Goal: Task Accomplishment & Management: Manage account settings

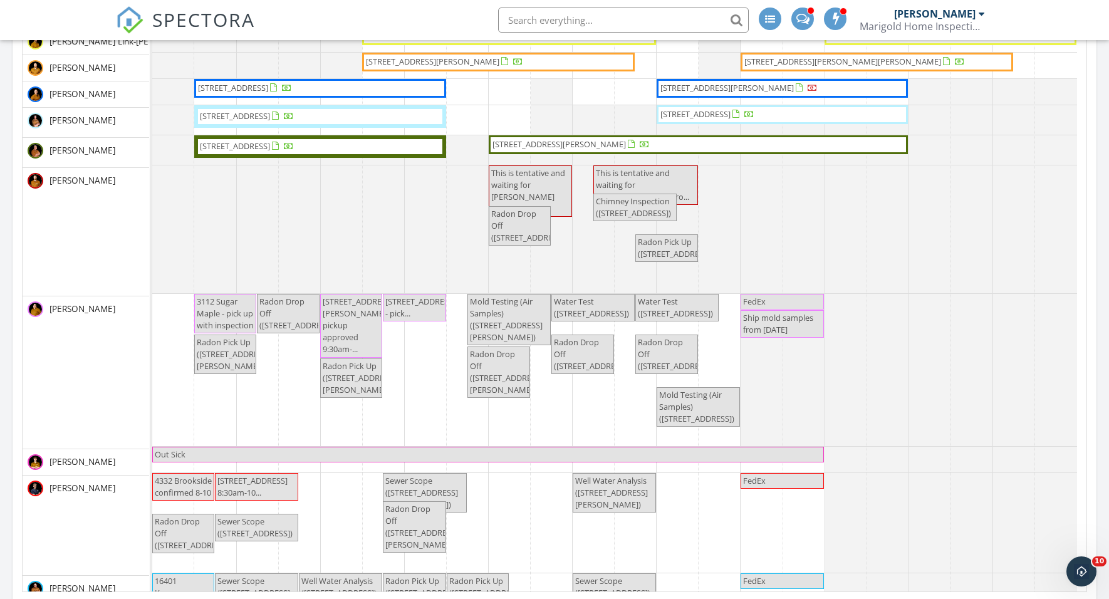
scroll to position [3, 0]
click at [543, 21] on input "text" at bounding box center [623, 20] width 251 height 25
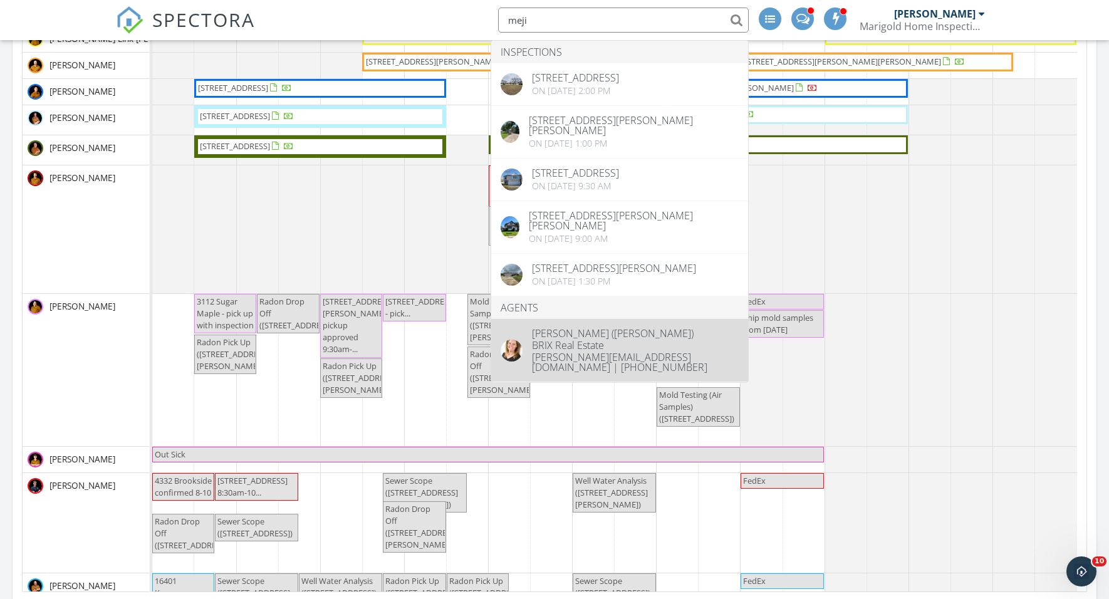
type input "meji"
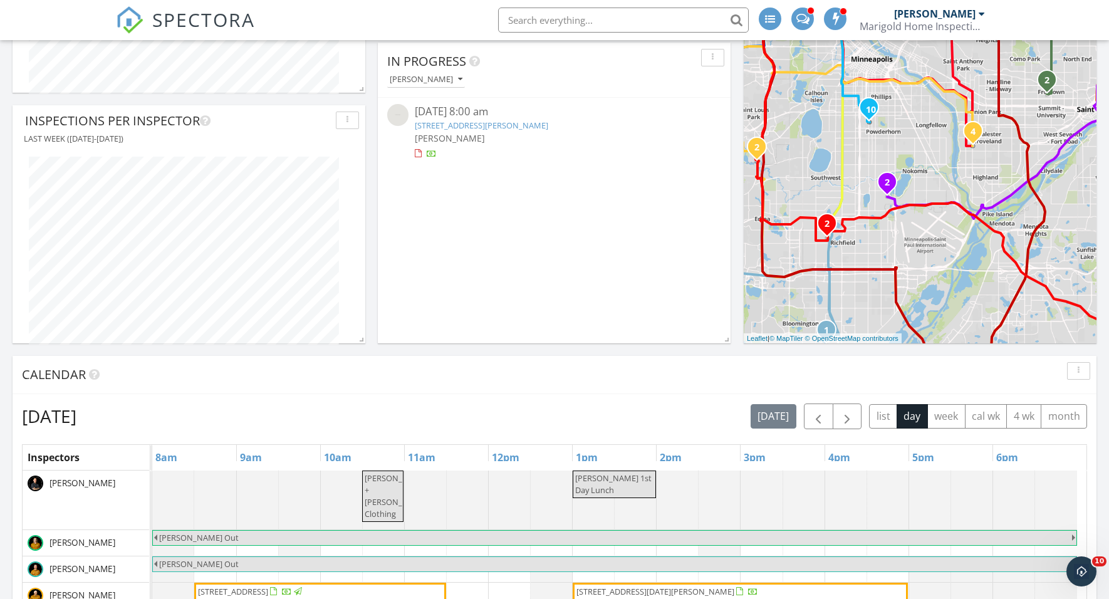
scroll to position [570, 0]
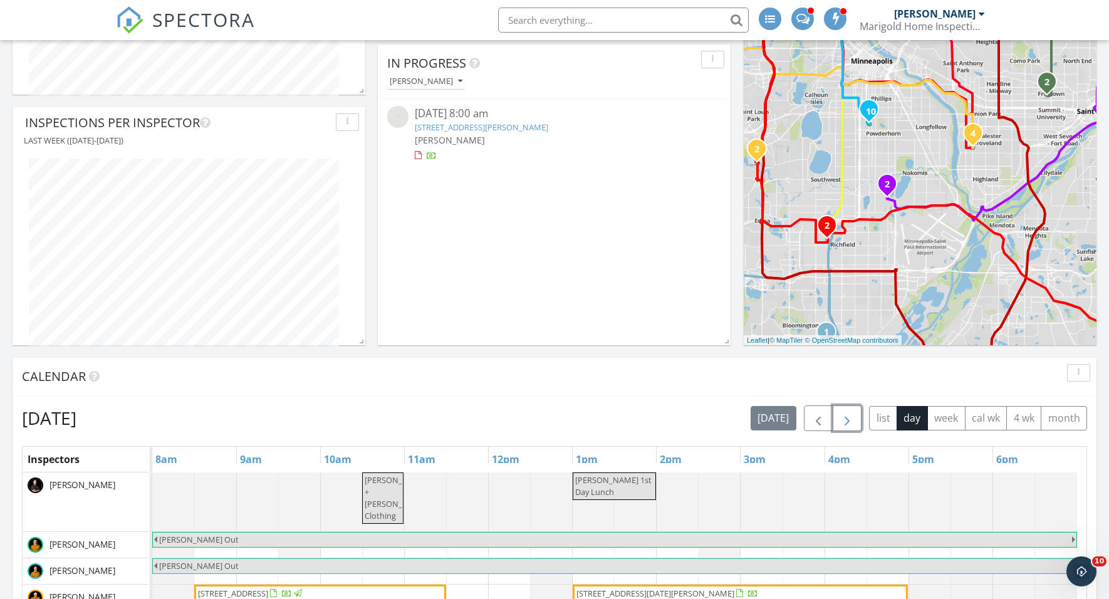
click at [847, 411] on span "button" at bounding box center [847, 418] width 15 height 15
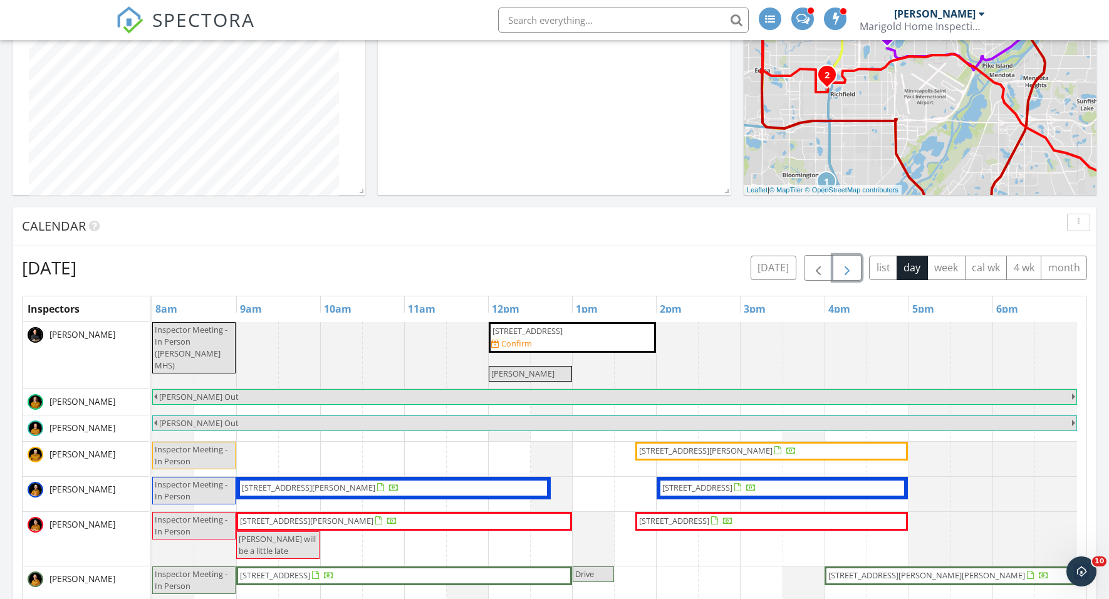
scroll to position [722, 0]
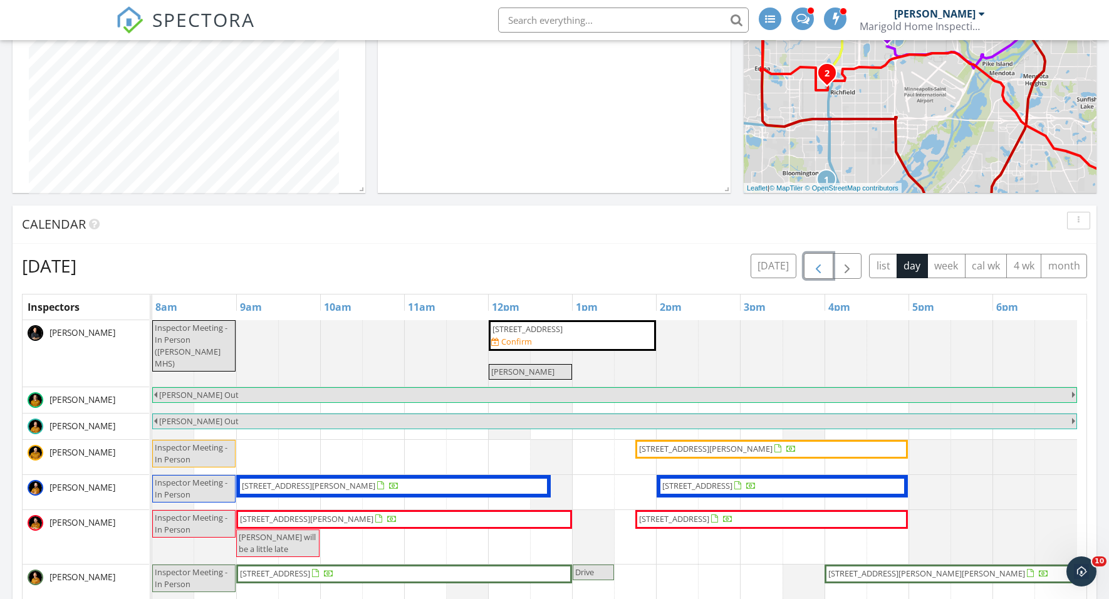
click at [818, 263] on span "button" at bounding box center [818, 266] width 15 height 15
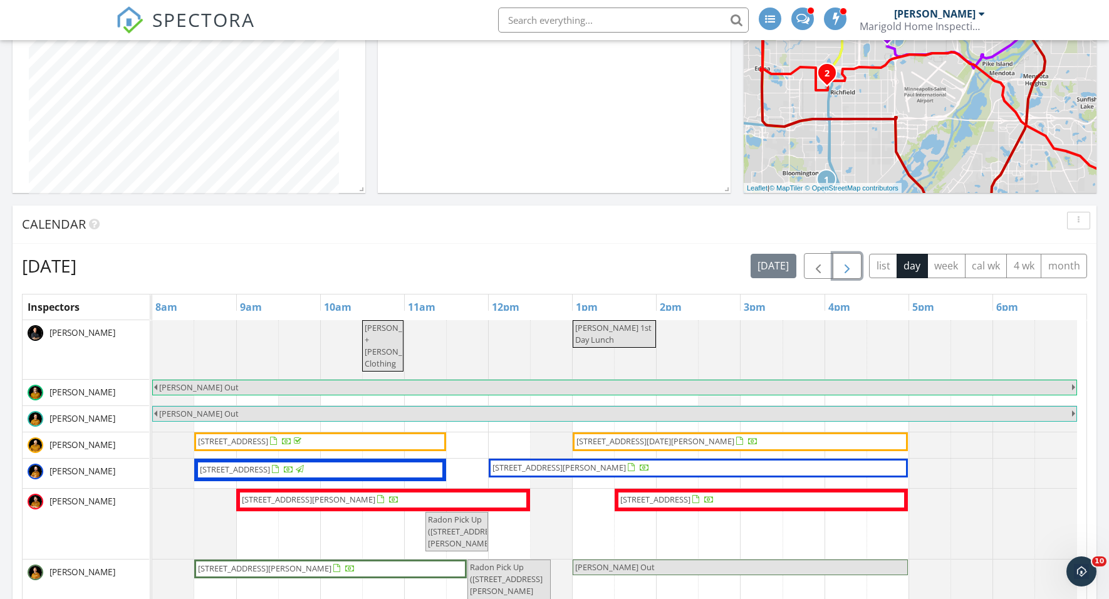
click at [848, 265] on span "button" at bounding box center [847, 266] width 15 height 15
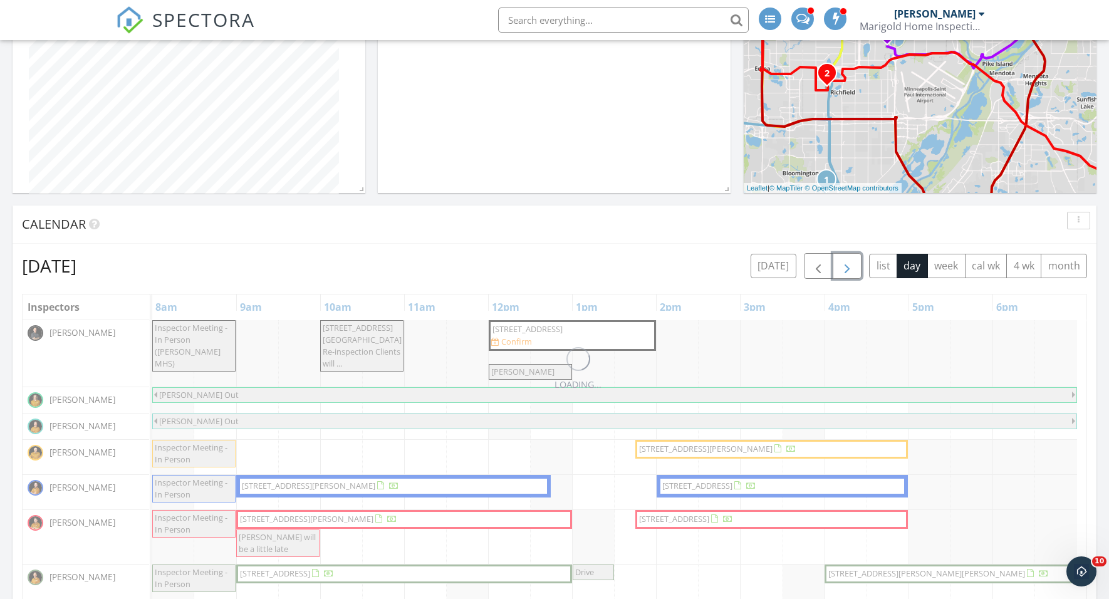
click at [848, 265] on span "button" at bounding box center [847, 266] width 15 height 15
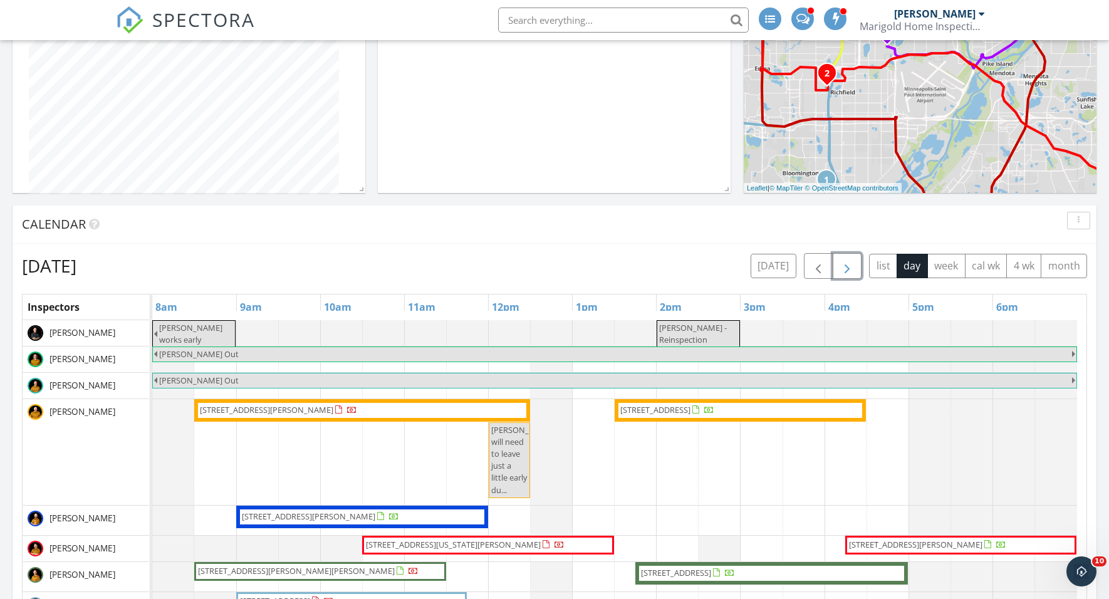
click at [693, 329] on span "Blaine - Reinspection" at bounding box center [693, 333] width 68 height 23
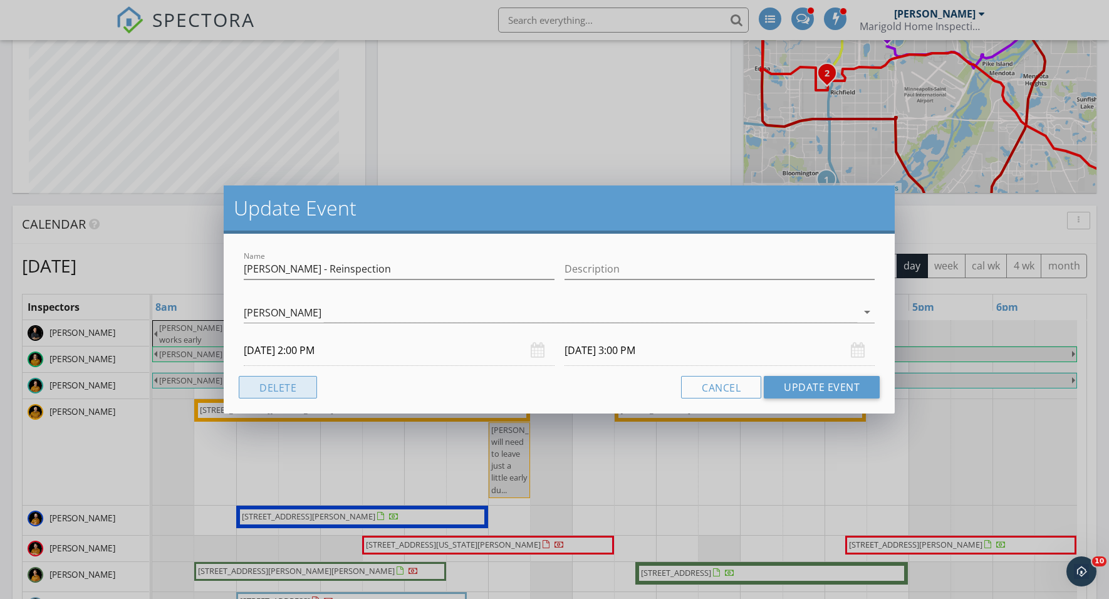
click at [288, 386] on button "Delete" at bounding box center [278, 387] width 78 height 23
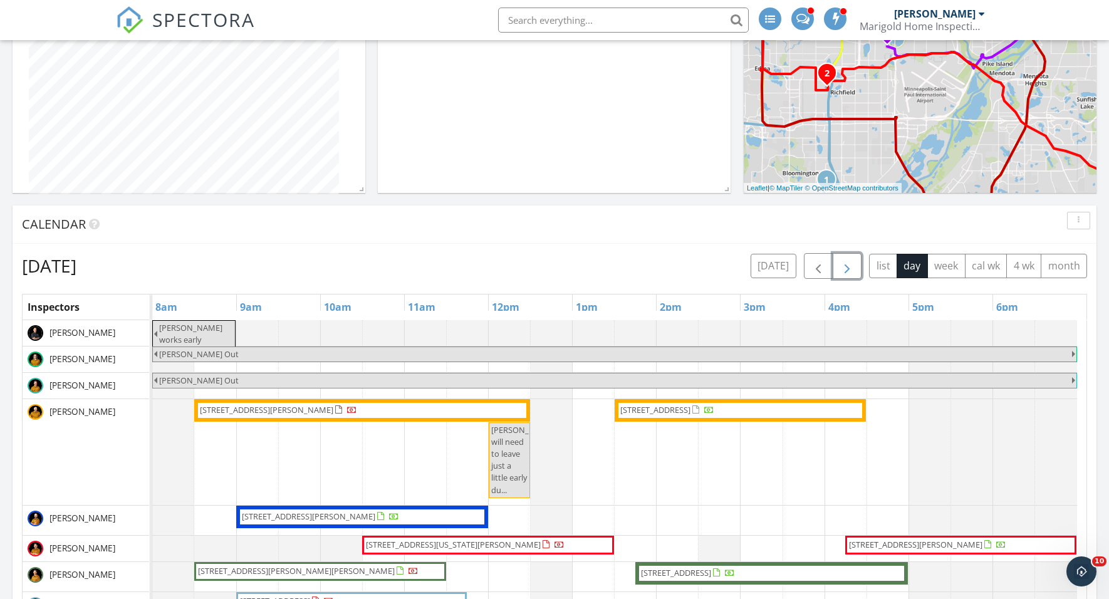
click at [851, 264] on span "button" at bounding box center [847, 266] width 15 height 15
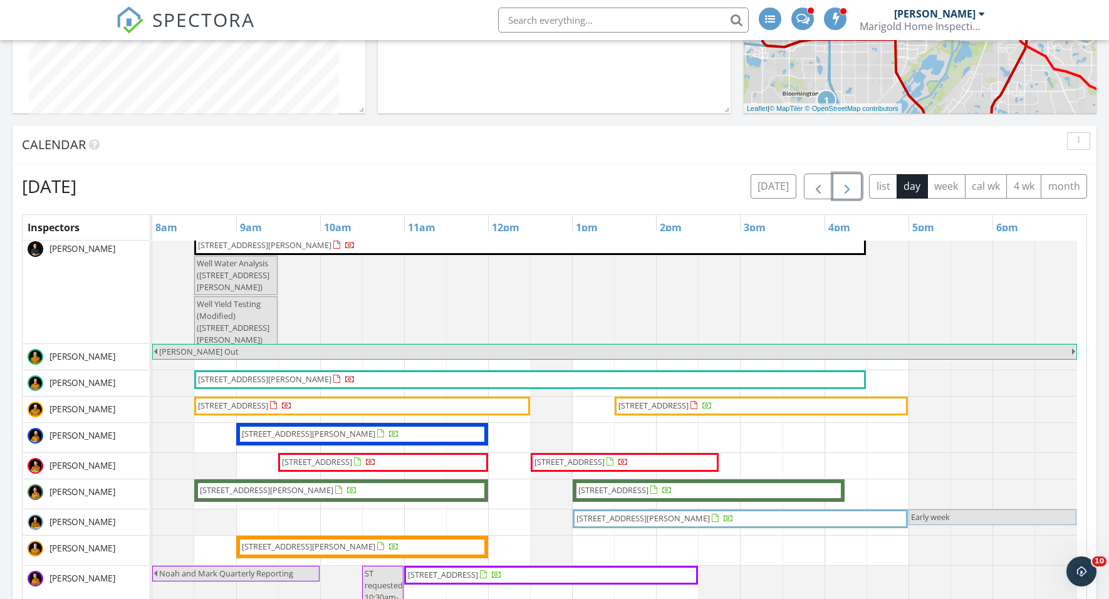
scroll to position [8, 0]
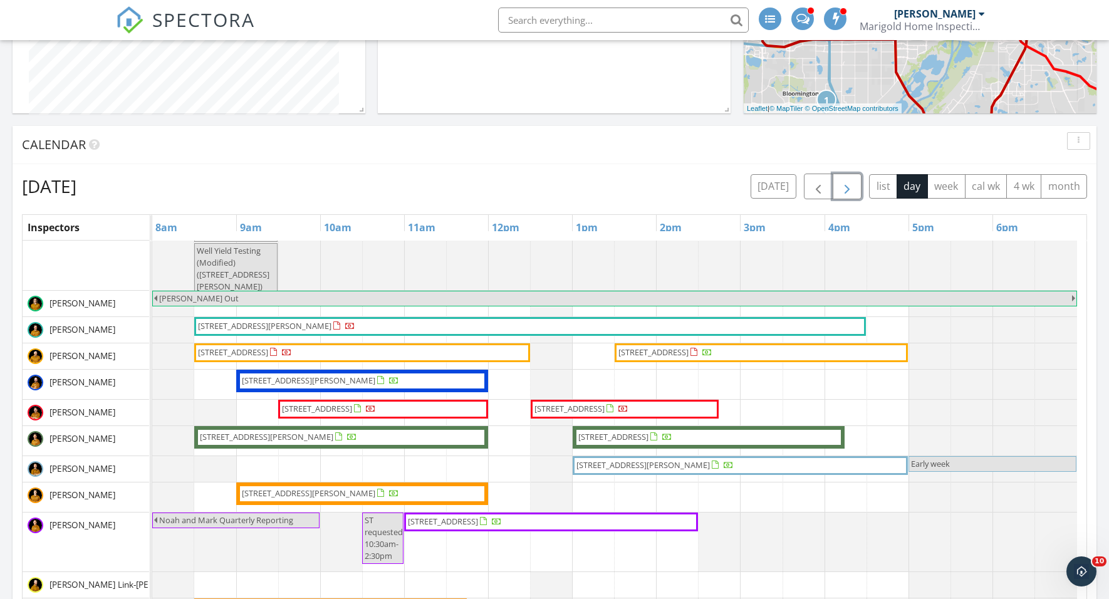
click at [844, 184] on span "button" at bounding box center [847, 186] width 15 height 15
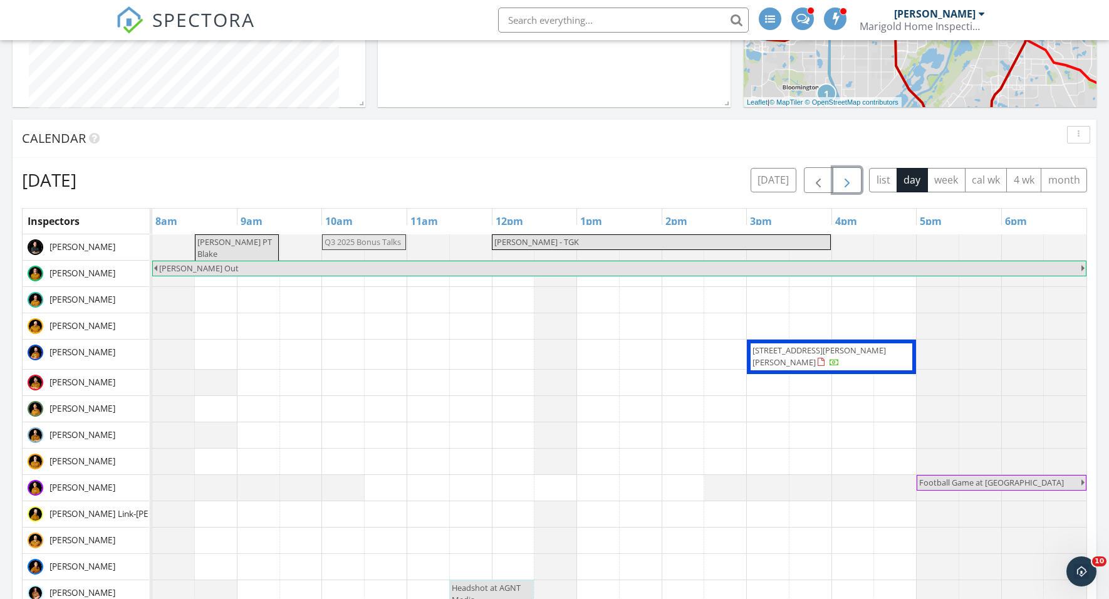
drag, startPoint x: 373, startPoint y: 244, endPoint x: 359, endPoint y: 244, distance: 14.4
click at [152, 244] on div "Jonny PT Blake Q3 2025 Bonus Talks Ryan - TGK Q3 2025 Bonus Talks" at bounding box center [152, 245] width 0 height 23
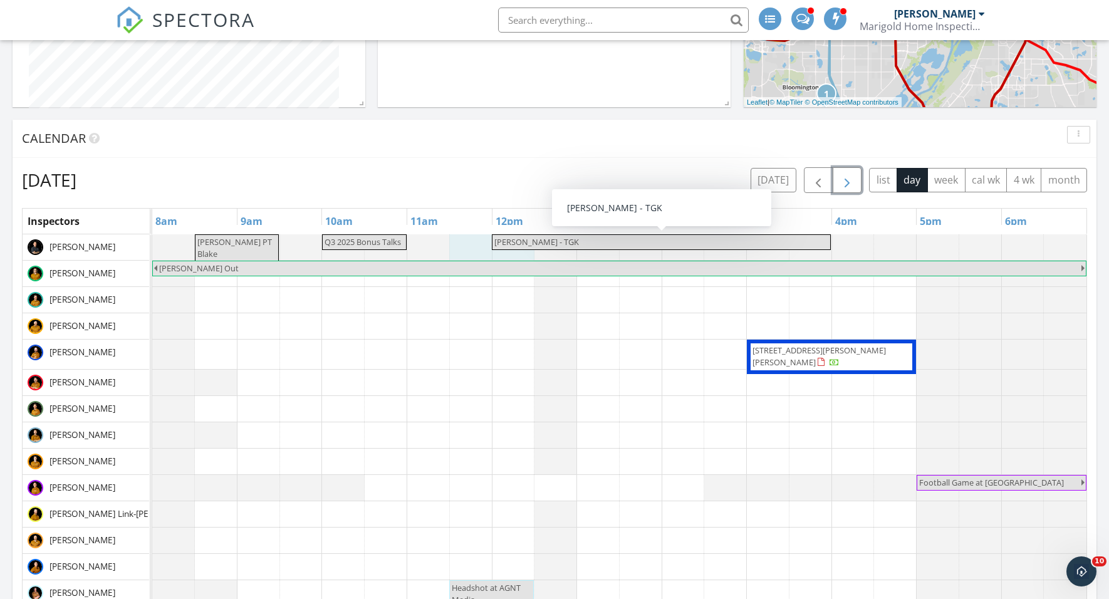
drag, startPoint x: 474, startPoint y: 251, endPoint x: 523, endPoint y: 249, distance: 48.3
click at [523, 249] on div "Jonny PT Blake Q3 2025 Bonus Talks Ryan - TGK" at bounding box center [619, 247] width 935 height 26
drag, startPoint x: 454, startPoint y: 253, endPoint x: 507, endPoint y: 249, distance: 52.8
click at [636, 209] on icon at bounding box center [638, 213] width 8 height 9
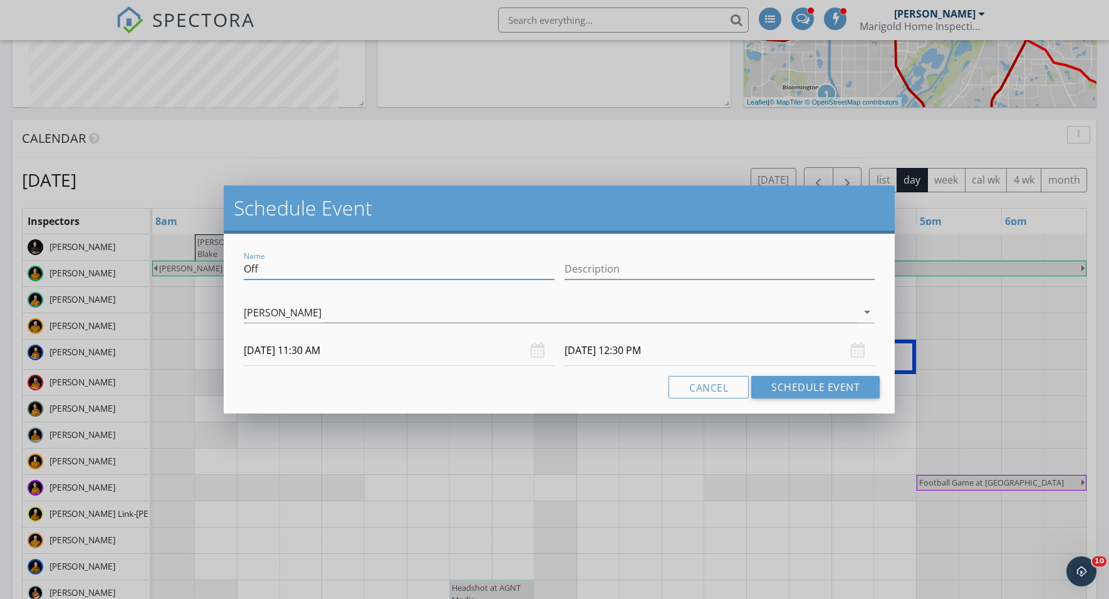
drag, startPoint x: 302, startPoint y: 271, endPoint x: 241, endPoint y: 270, distance: 61.4
click at [241, 270] on div "Name Off" at bounding box center [399, 270] width 321 height 43
type input "H"
type input "Woodbury - Reinspection"
click at [805, 387] on button "Schedule Event" at bounding box center [815, 387] width 128 height 23
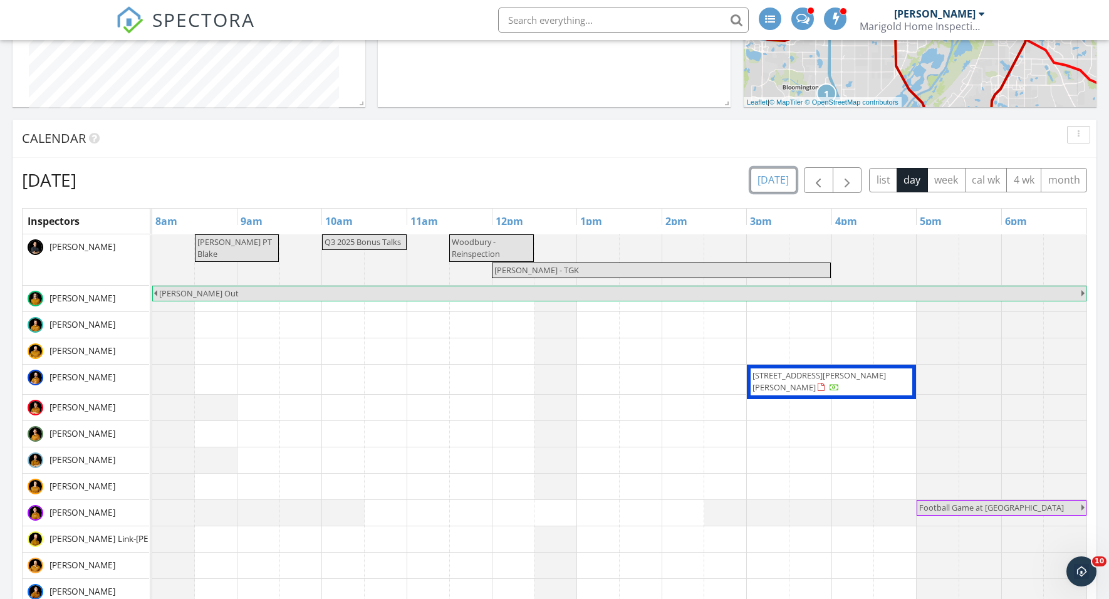
click at [793, 181] on button "today" at bounding box center [774, 180] width 46 height 24
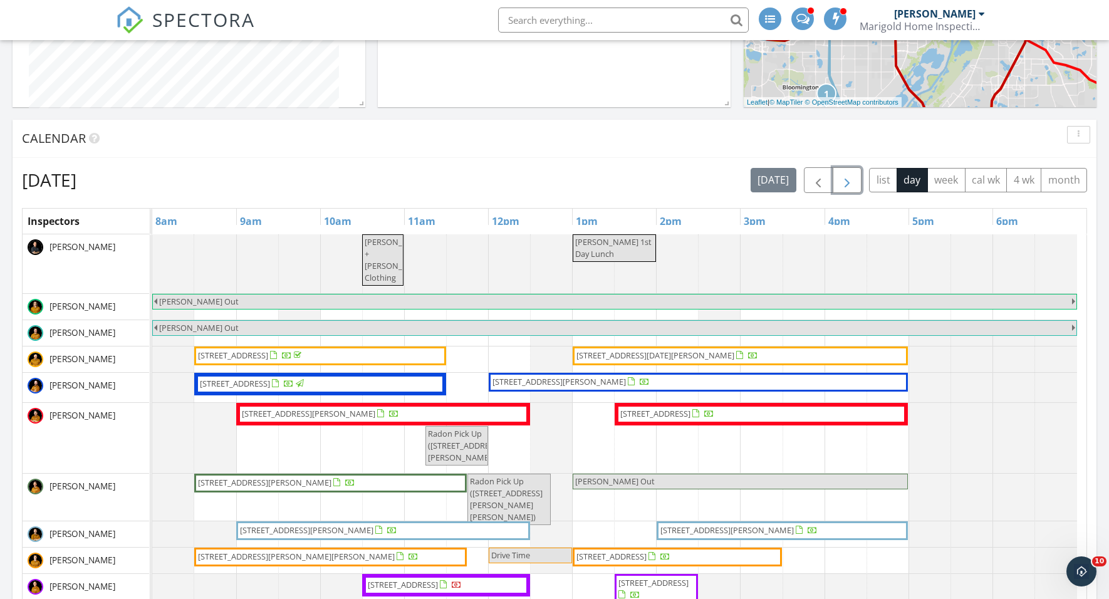
click at [856, 184] on button "button" at bounding box center [847, 180] width 29 height 26
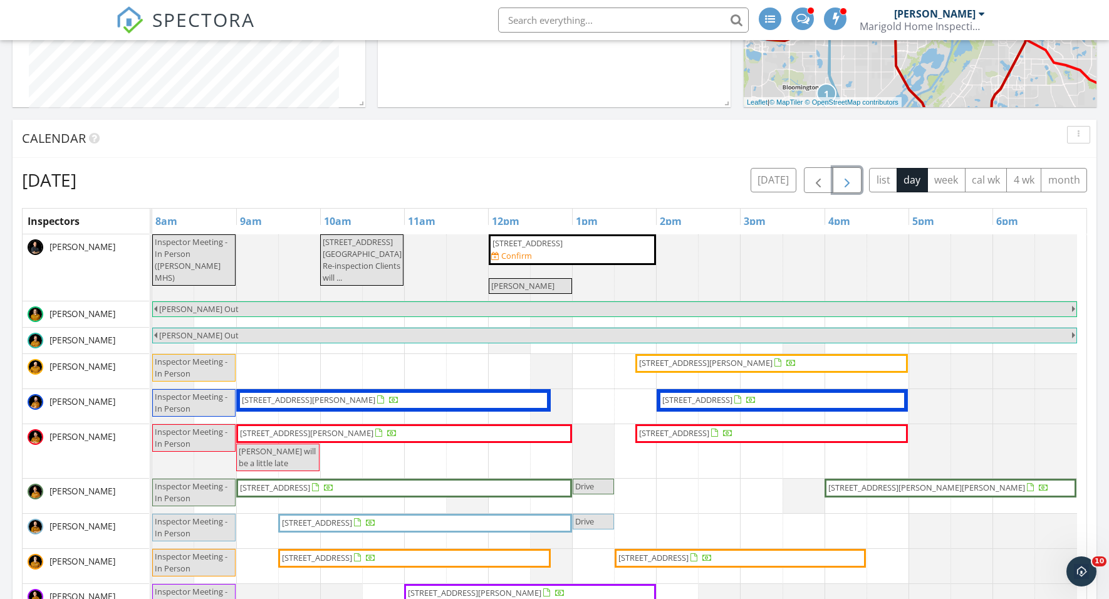
click at [368, 263] on span "145 16th Ave N Mold Re-inspection Clients will ..." at bounding box center [362, 260] width 81 height 48
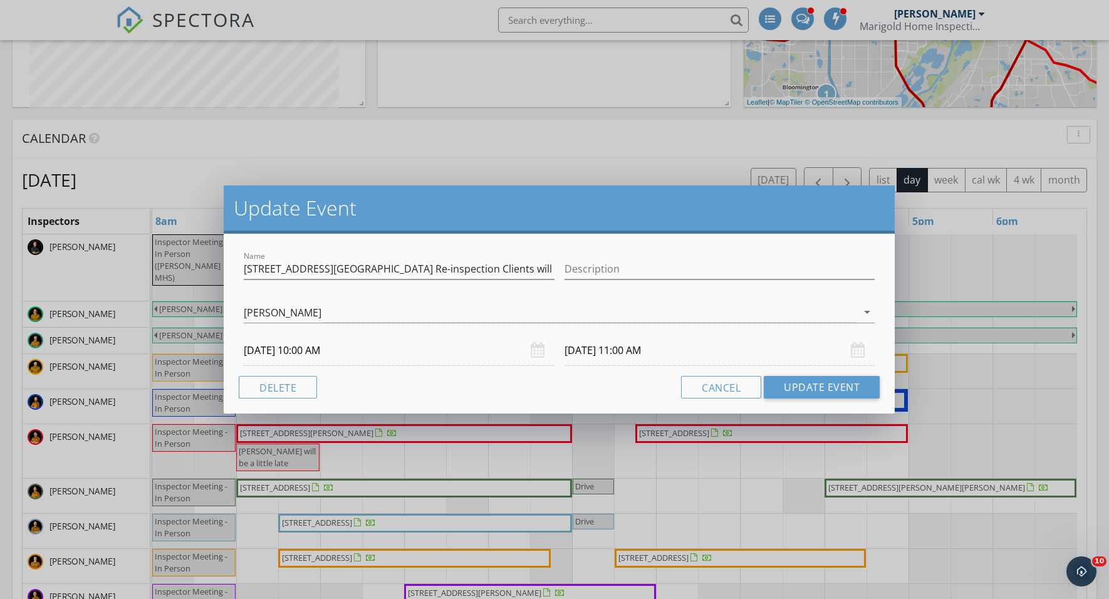
click at [542, 158] on div "Update Event Name 145 16th Ave N Mold Re-inspection Clients will let you in Des…" at bounding box center [554, 299] width 1109 height 599
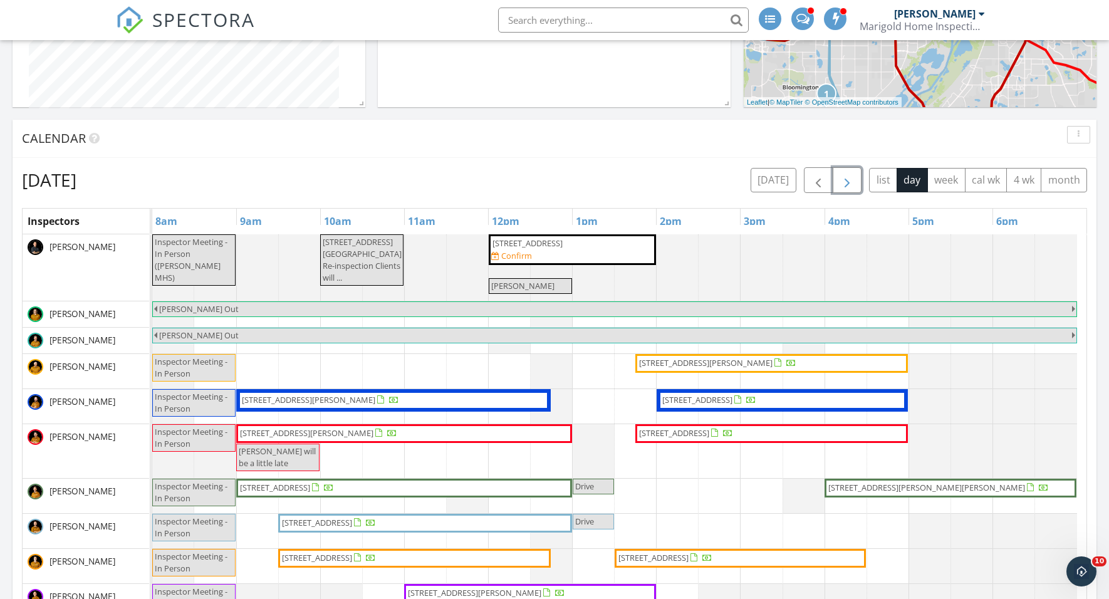
click at [856, 183] on button "button" at bounding box center [847, 180] width 29 height 26
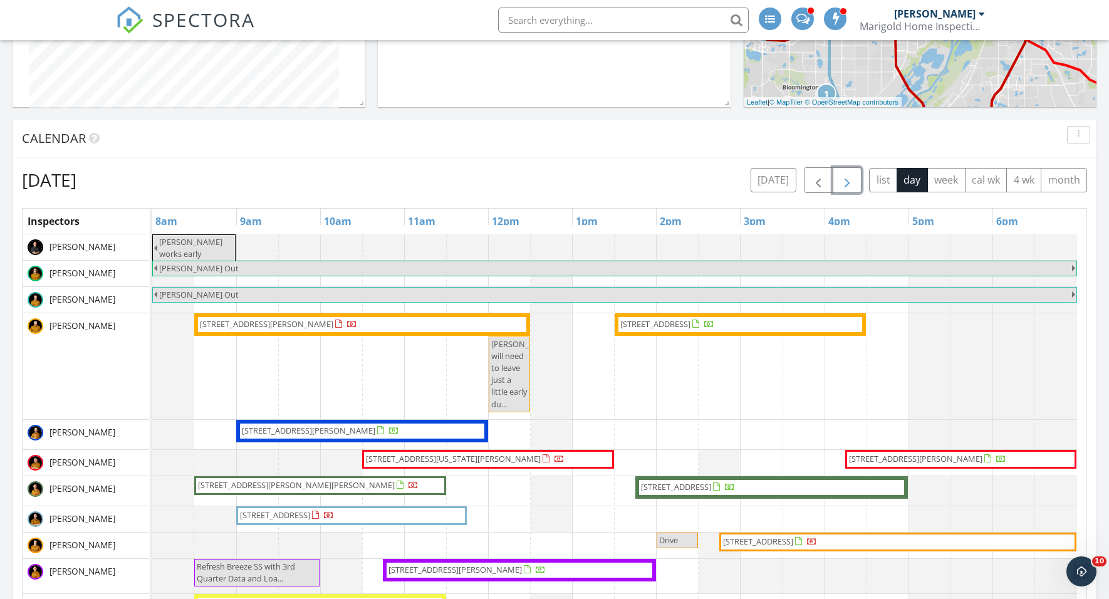
click at [856, 183] on button "button" at bounding box center [847, 180] width 29 height 26
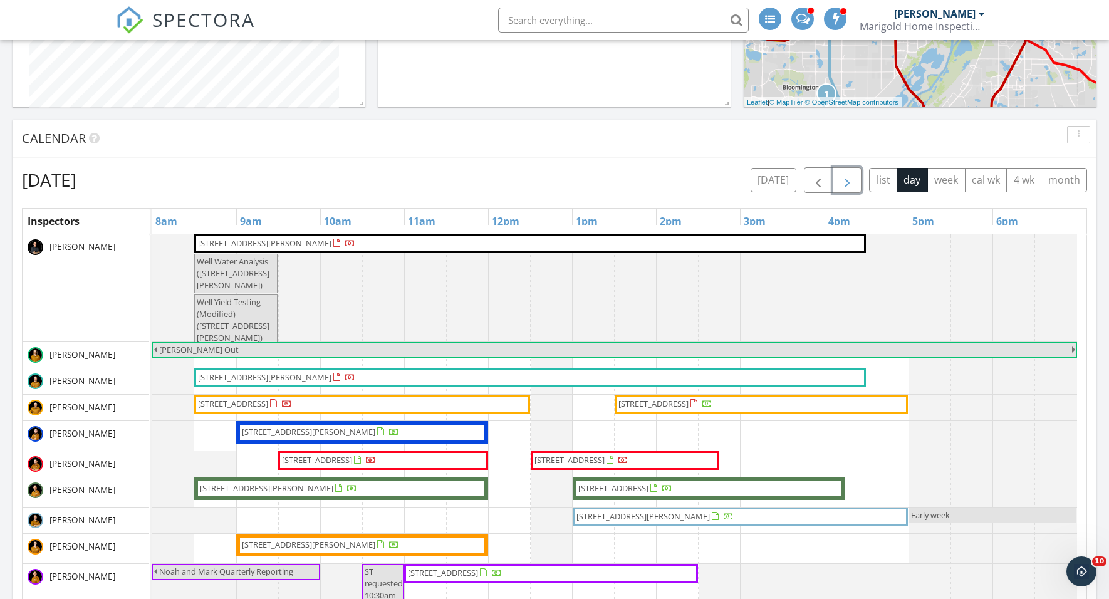
click at [856, 183] on button "button" at bounding box center [847, 180] width 29 height 26
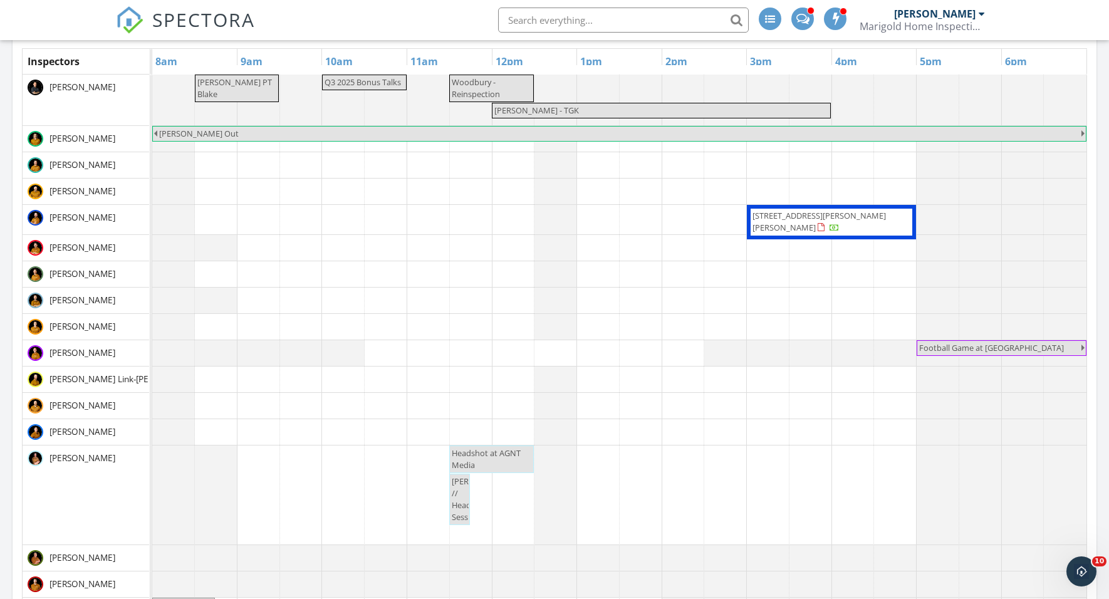
scroll to position [967, 0]
click at [899, 18] on div "[PERSON_NAME]" at bounding box center [934, 14] width 81 height 13
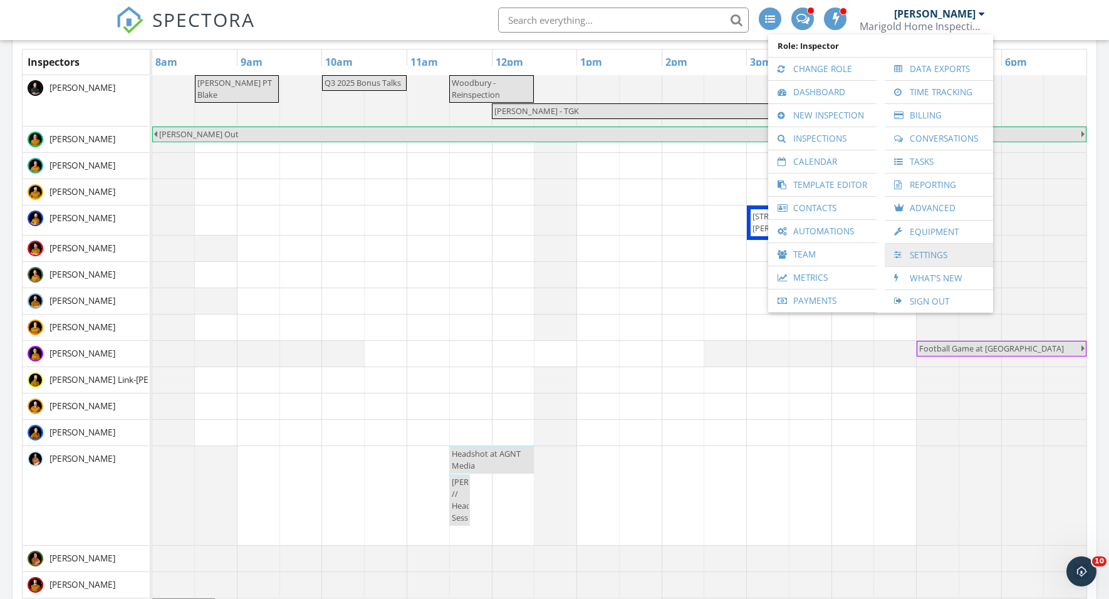
click at [901, 248] on link "Settings" at bounding box center [939, 255] width 96 height 23
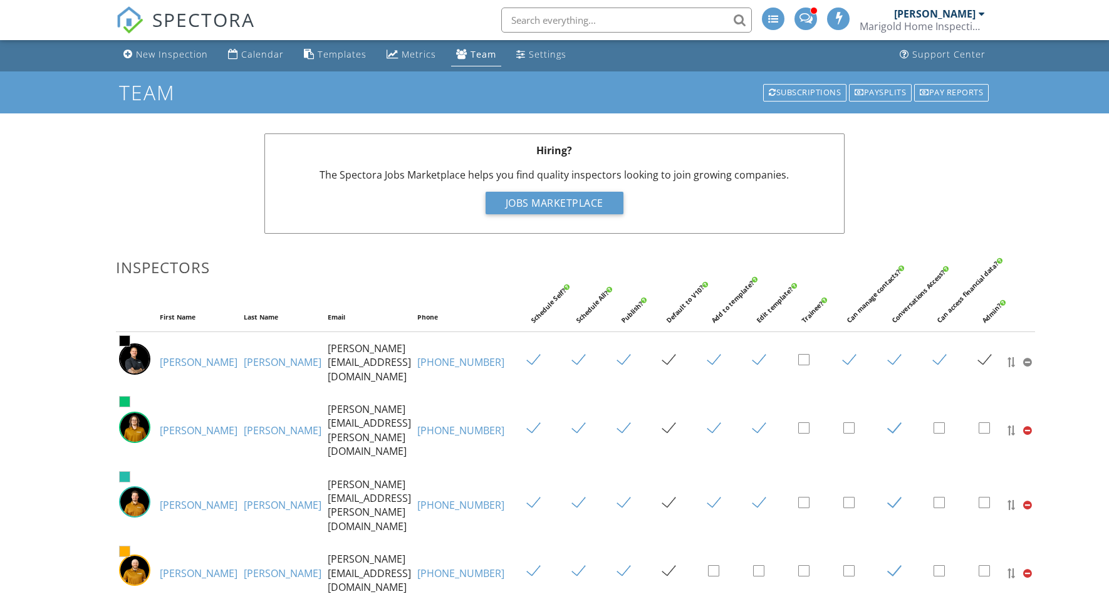
scroll to position [3, 0]
click at [959, 10] on div "[PERSON_NAME]" at bounding box center [934, 14] width 81 height 13
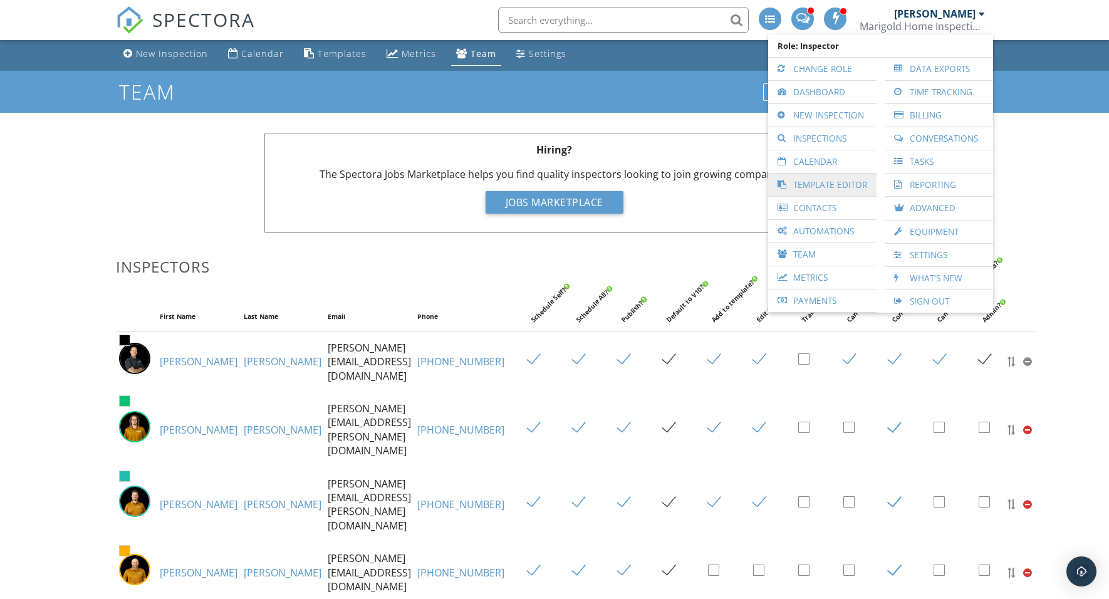
scroll to position [0, 0]
click at [820, 251] on link "Team" at bounding box center [823, 254] width 96 height 23
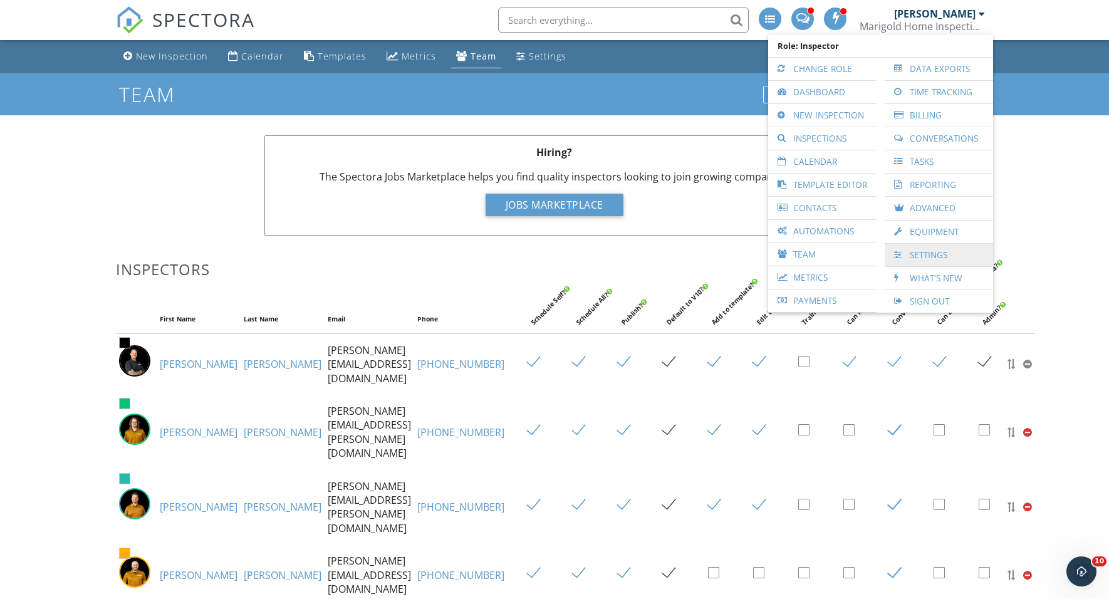
click at [925, 251] on link "Settings" at bounding box center [939, 255] width 96 height 23
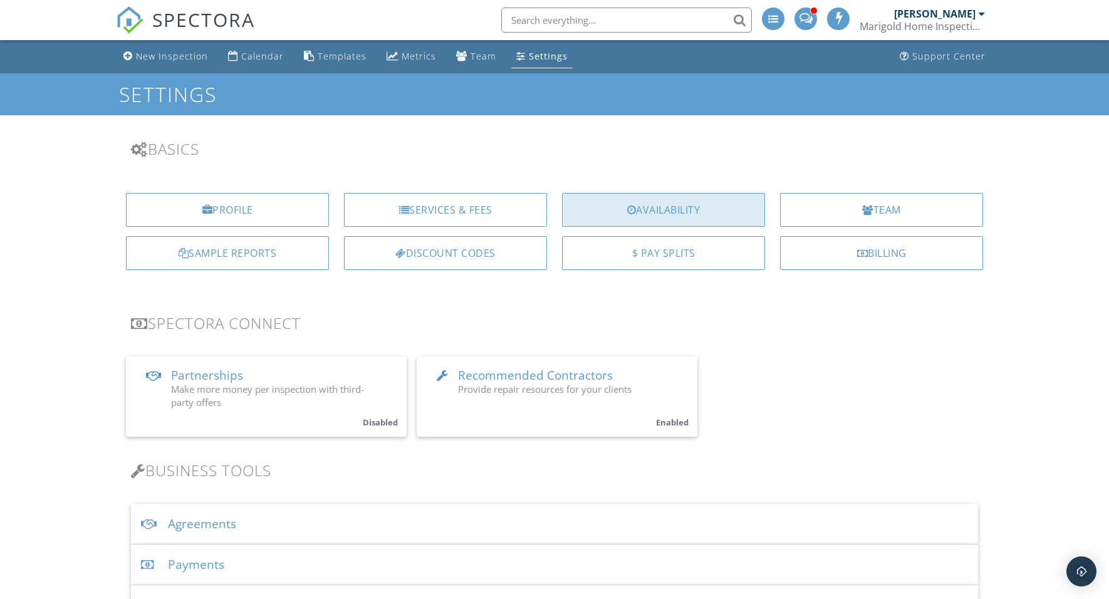
click at [681, 209] on div "Availability" at bounding box center [663, 210] width 203 height 34
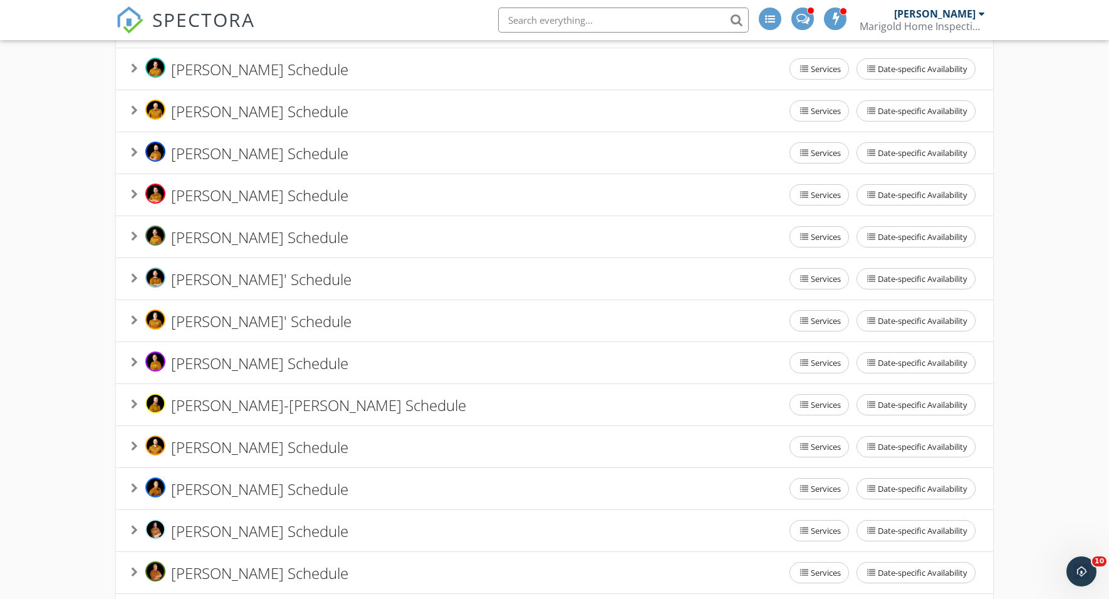
scroll to position [265, 0]
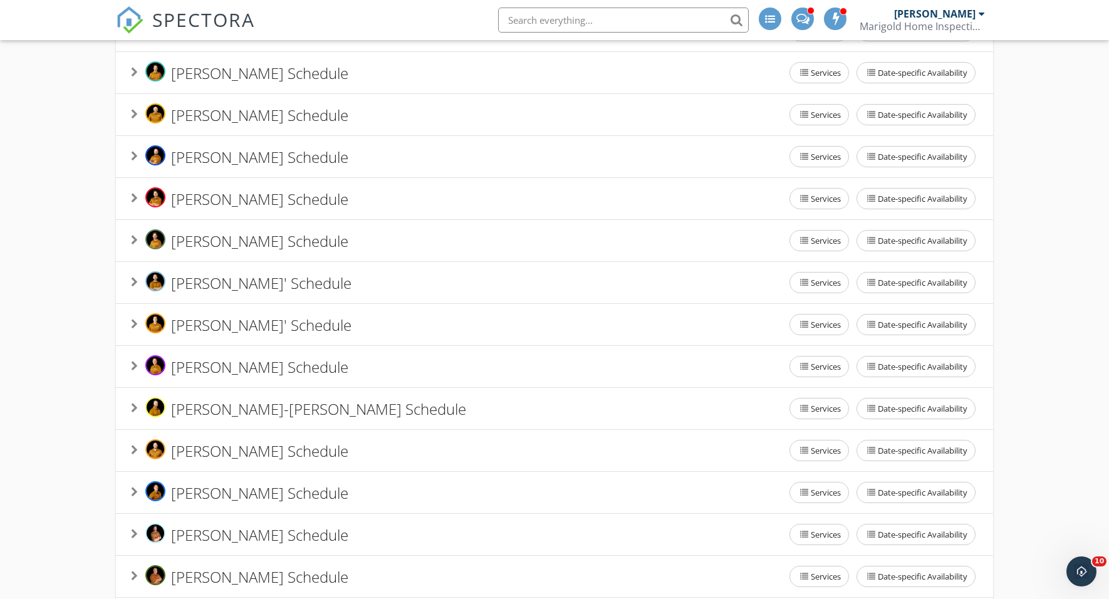
click at [391, 537] on div "Kyle Grovenstein's Schedule Services Date-specific Availability" at bounding box center [554, 534] width 847 height 26
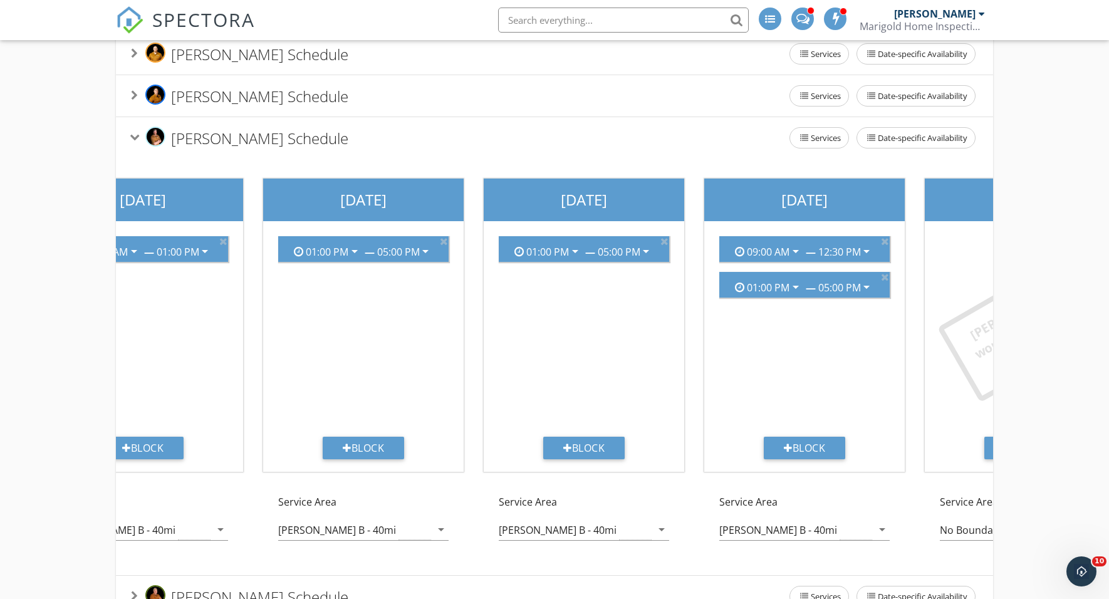
scroll to position [0, 528]
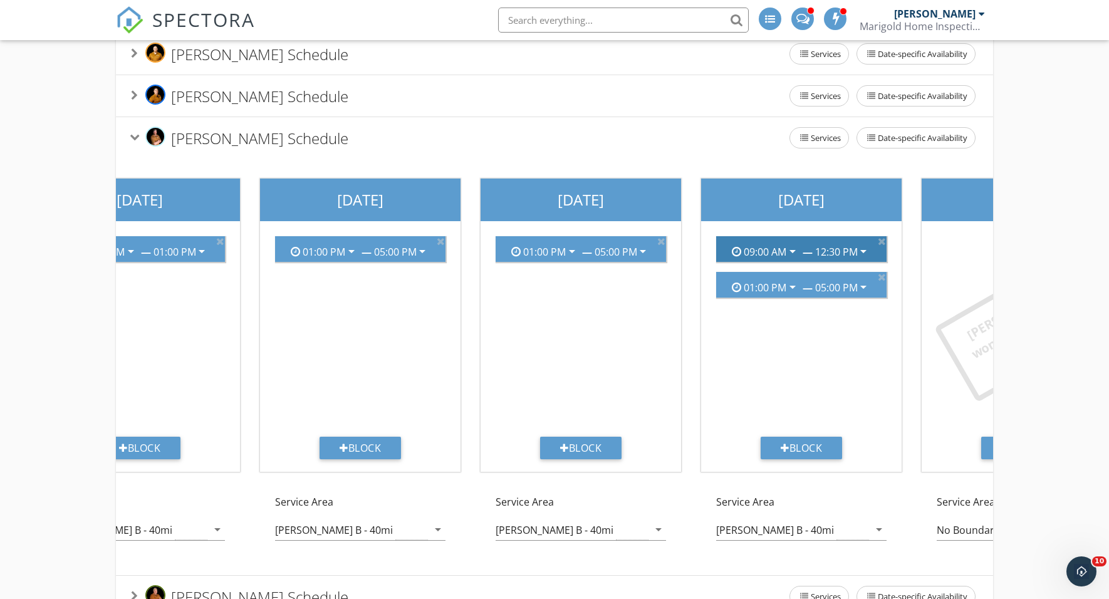
click at [776, 249] on div "09:00 AM" at bounding box center [765, 251] width 43 height 11
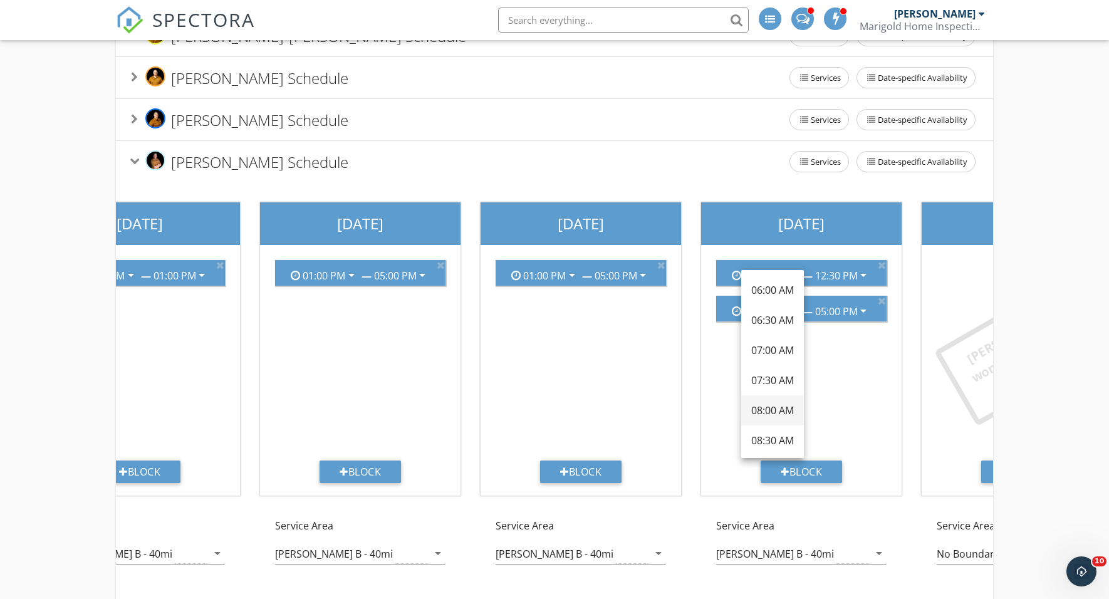
scroll to position [640, 0]
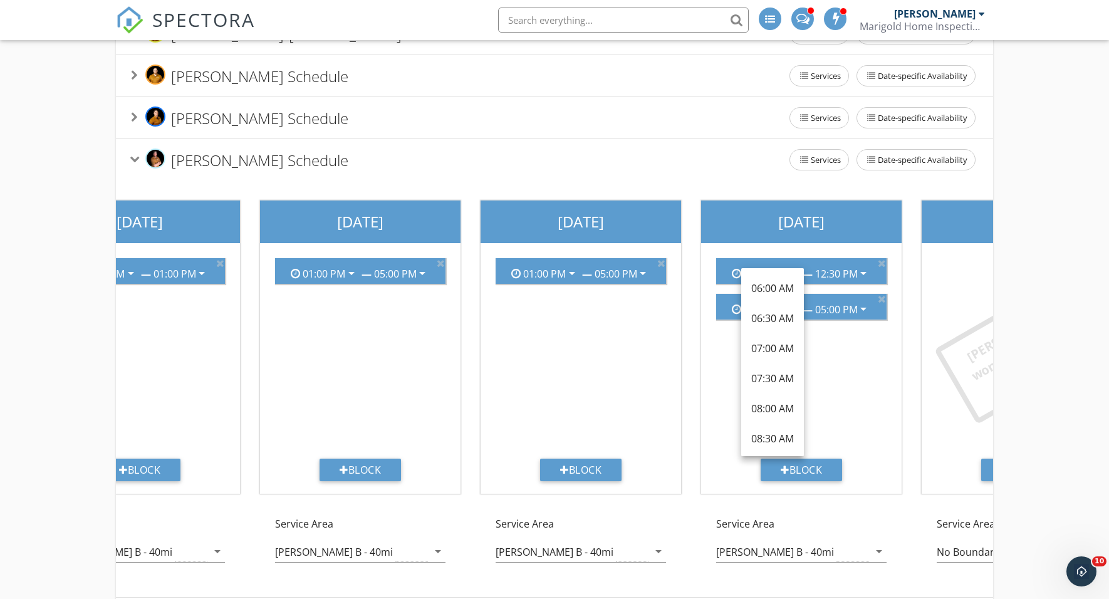
click at [777, 432] on div "08:30 AM" at bounding box center [772, 438] width 43 height 15
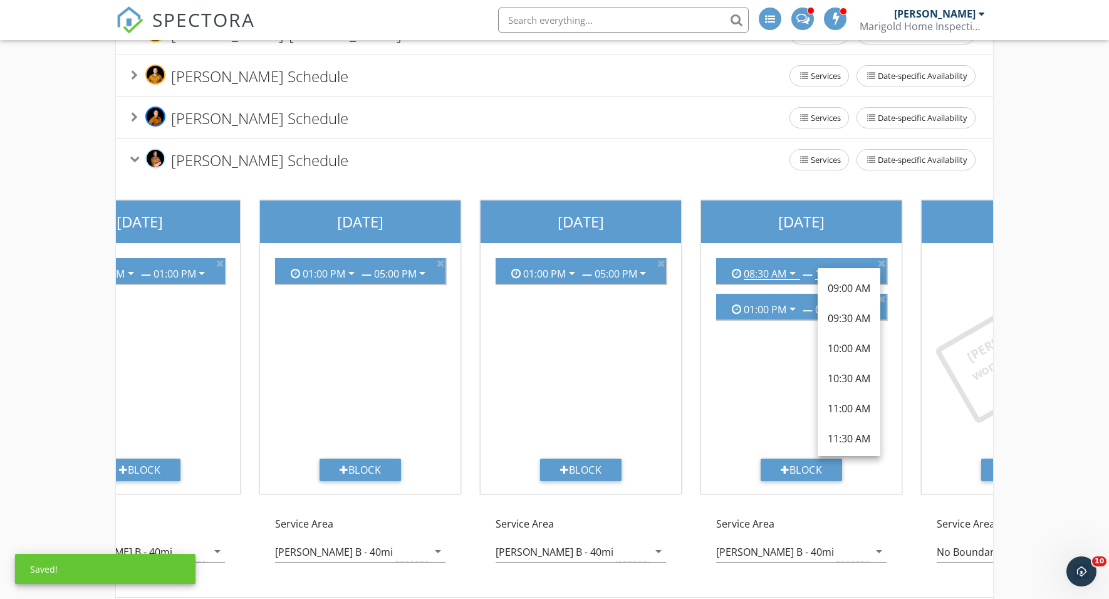
click at [774, 421] on div "08:30 AM arrow_drop_down — 12:30 PM arrow_drop_down 01:00 PM arrow_drop_down — …" at bounding box center [801, 353] width 191 height 211
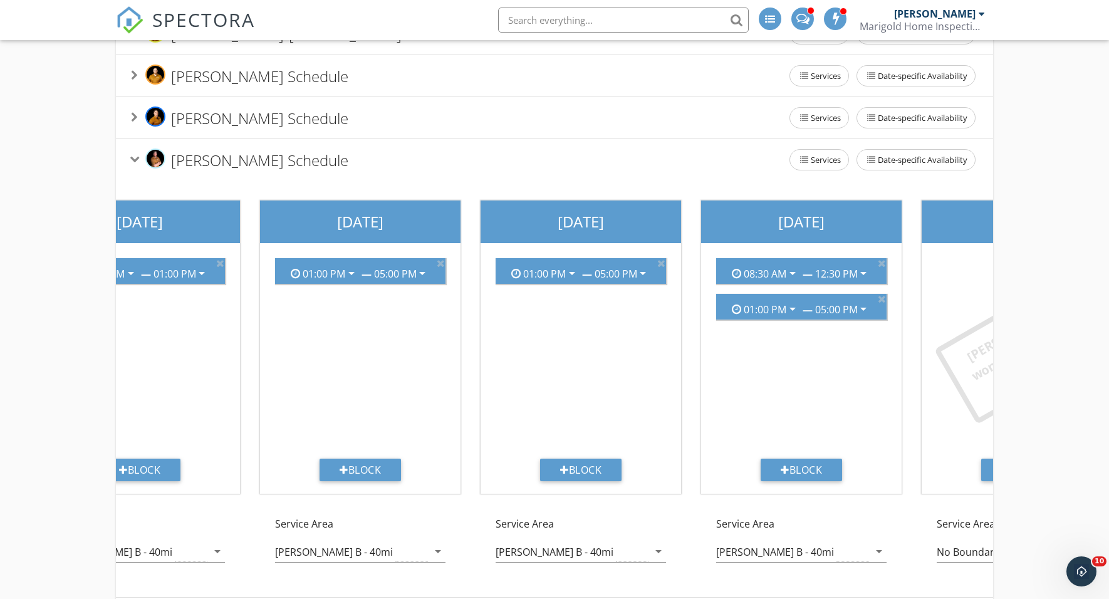
click at [558, 166] on div "Kyle Grovenstein's Schedule Services Date-specific Availability" at bounding box center [554, 160] width 847 height 26
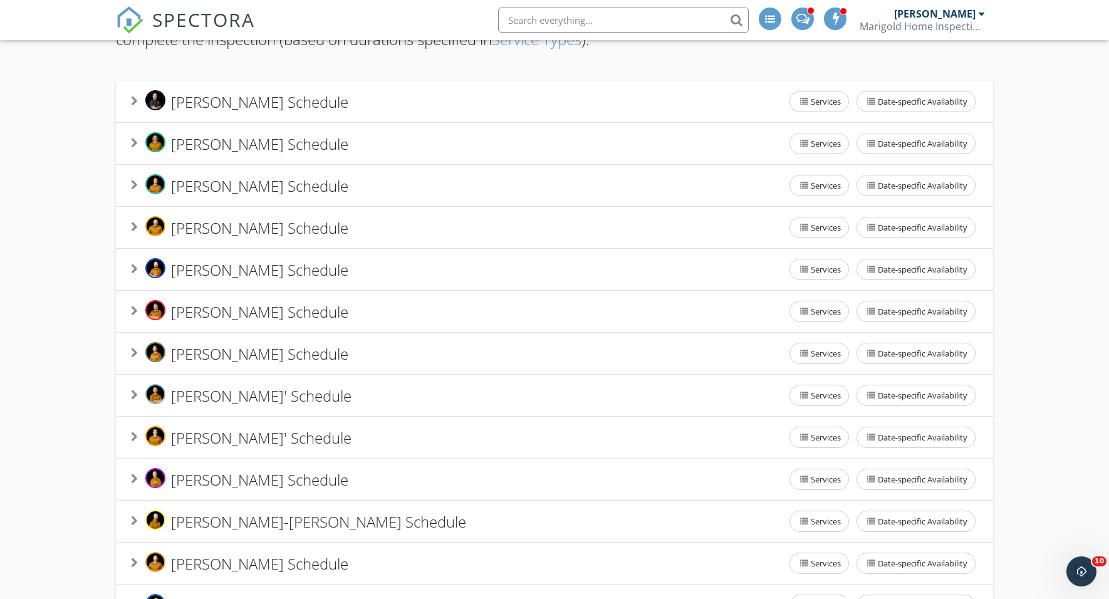
scroll to position [73, 0]
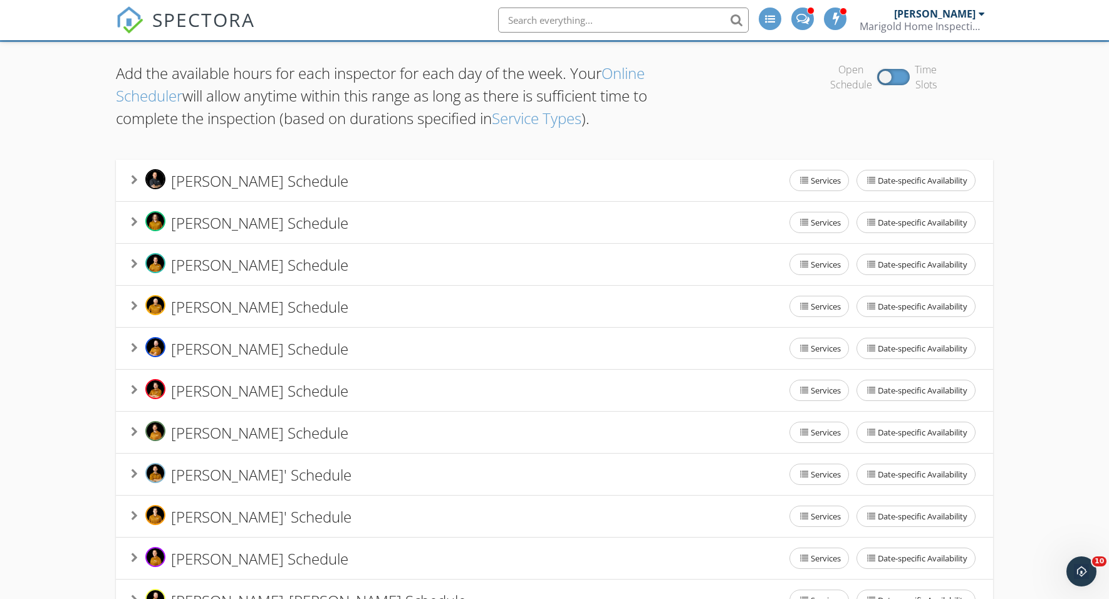
click at [562, 177] on div "Blake Pederson-Perovich's Schedule Services Date-specific Availability" at bounding box center [554, 180] width 847 height 26
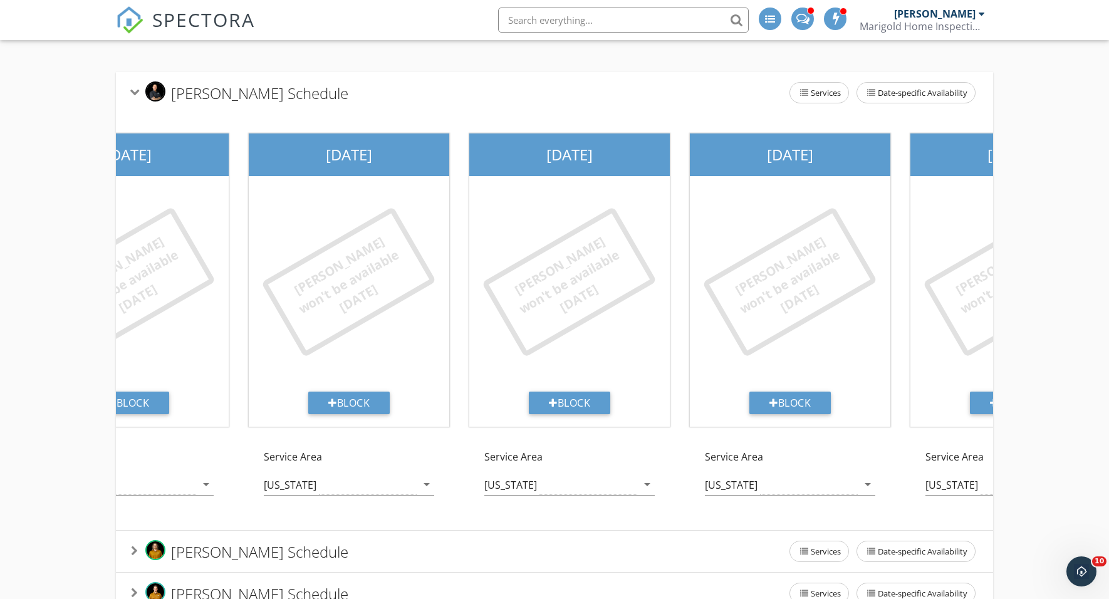
scroll to position [0, 0]
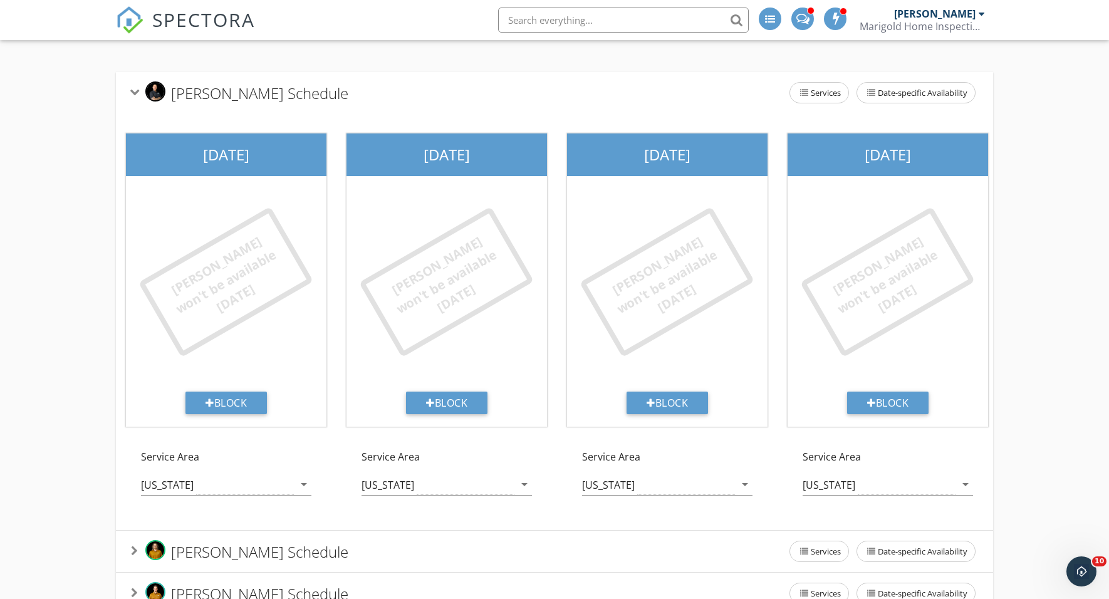
click at [494, 95] on div "Blake Pederson-Perovich's Schedule Services Date-specific Availability" at bounding box center [554, 93] width 847 height 26
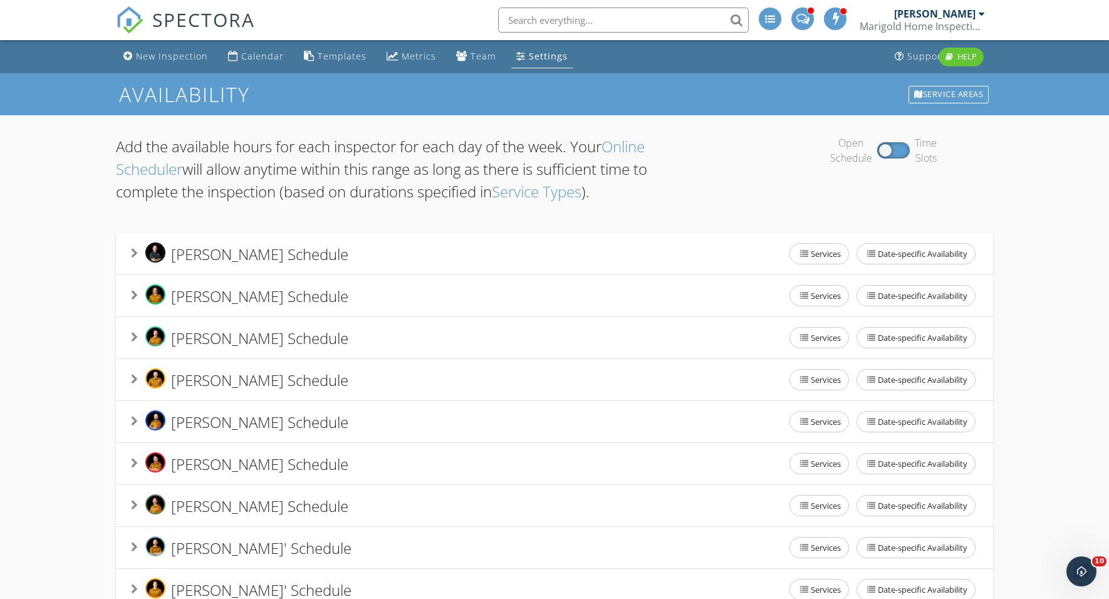
click at [205, 36] on link "SPECTORA" at bounding box center [185, 30] width 139 height 26
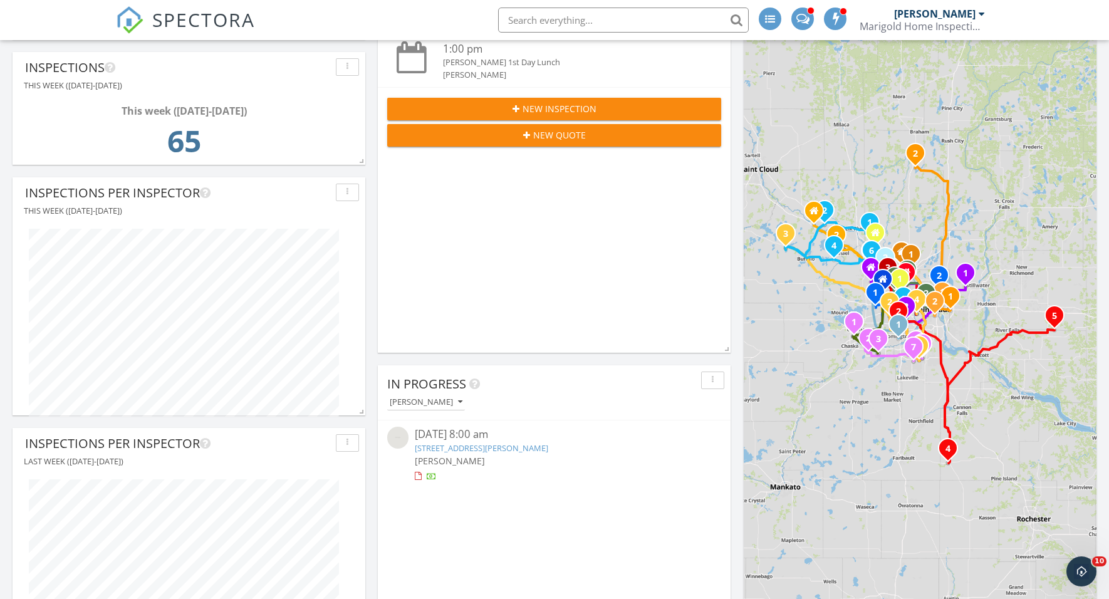
scroll to position [241, 0]
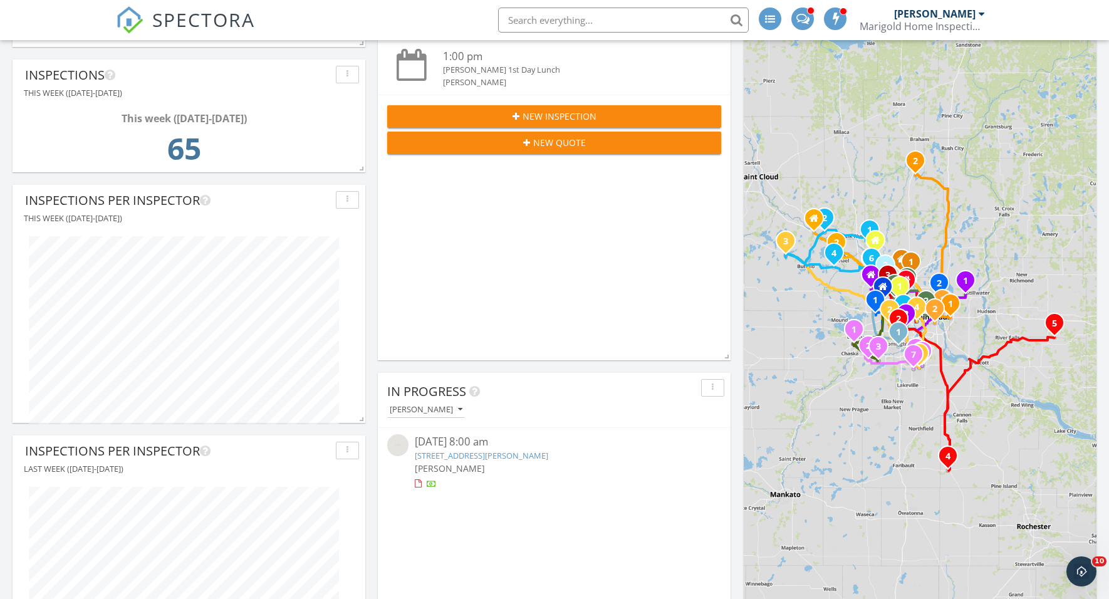
click at [916, 164] on icon "2" at bounding box center [915, 161] width 5 height 9
click at [997, 123] on link "×" at bounding box center [998, 121] width 11 height 9
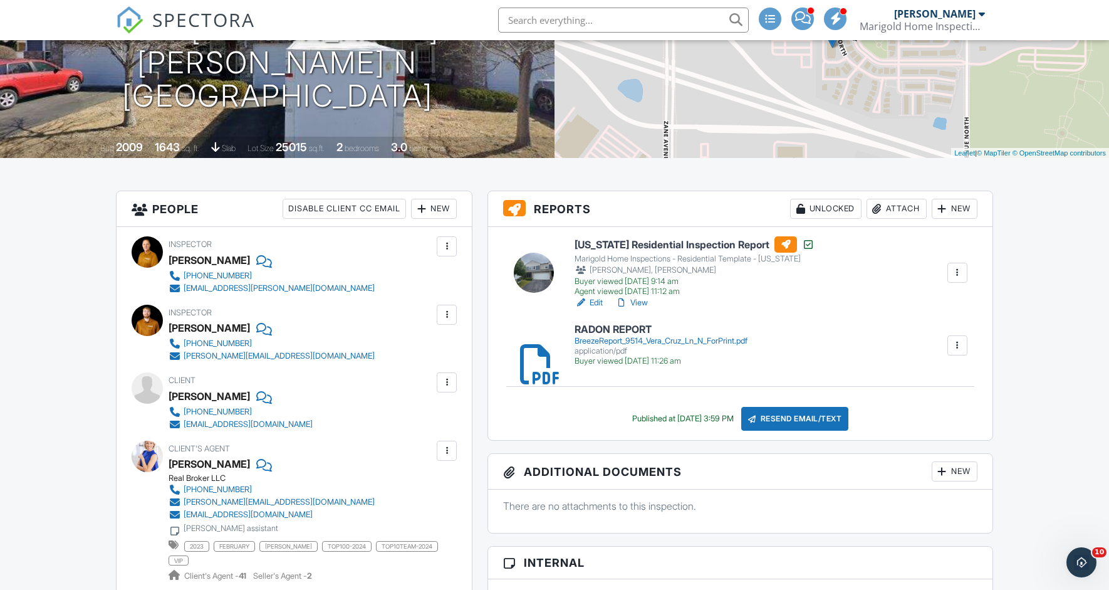
scroll to position [153, 0]
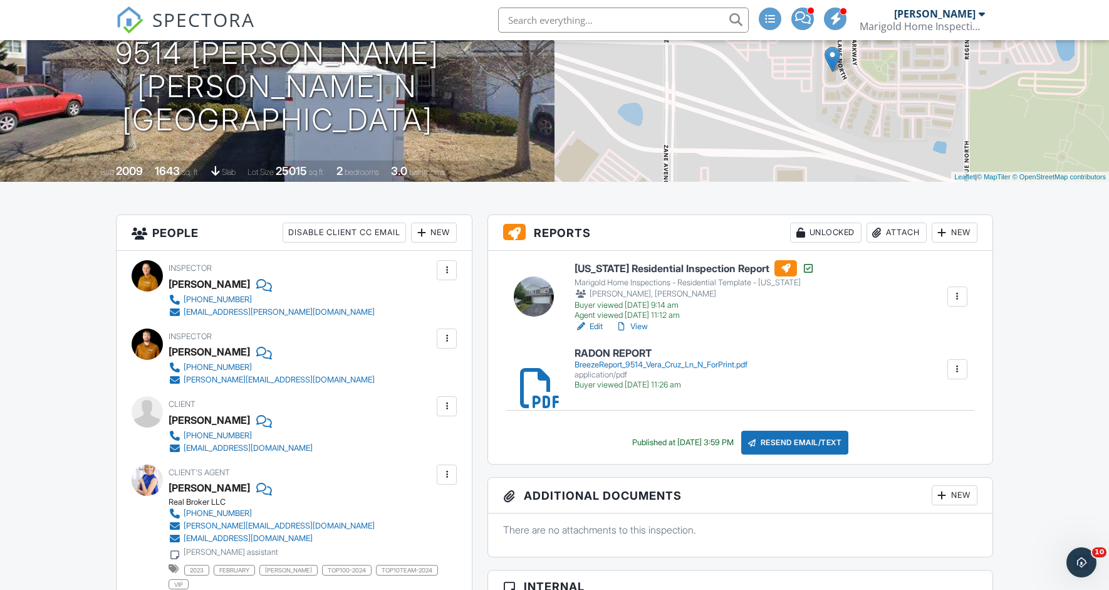
click at [636, 322] on link "View" at bounding box center [631, 326] width 33 height 13
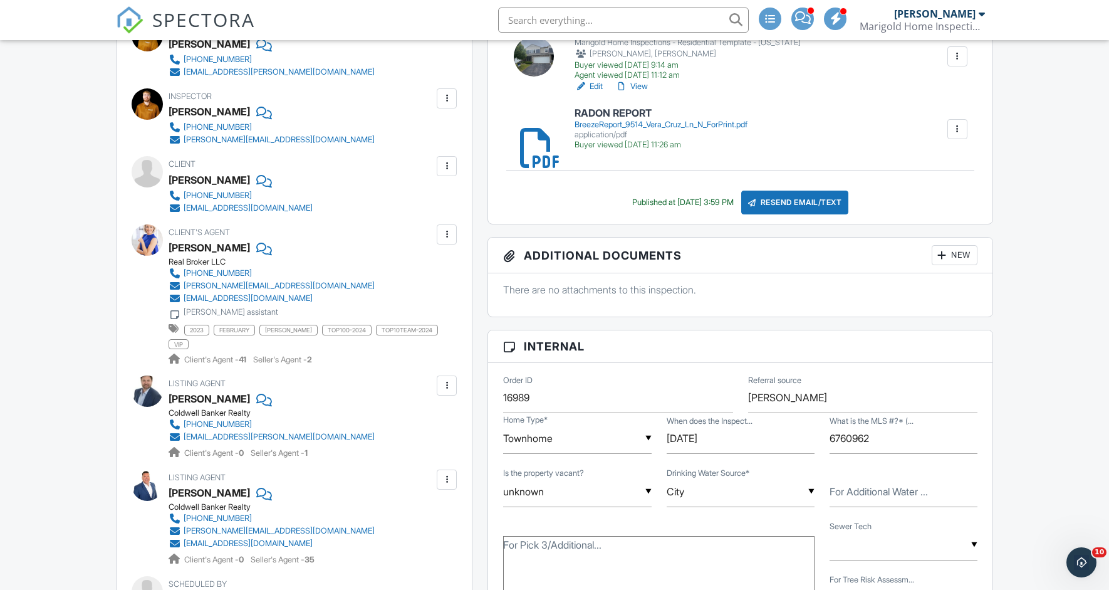
scroll to position [372, 0]
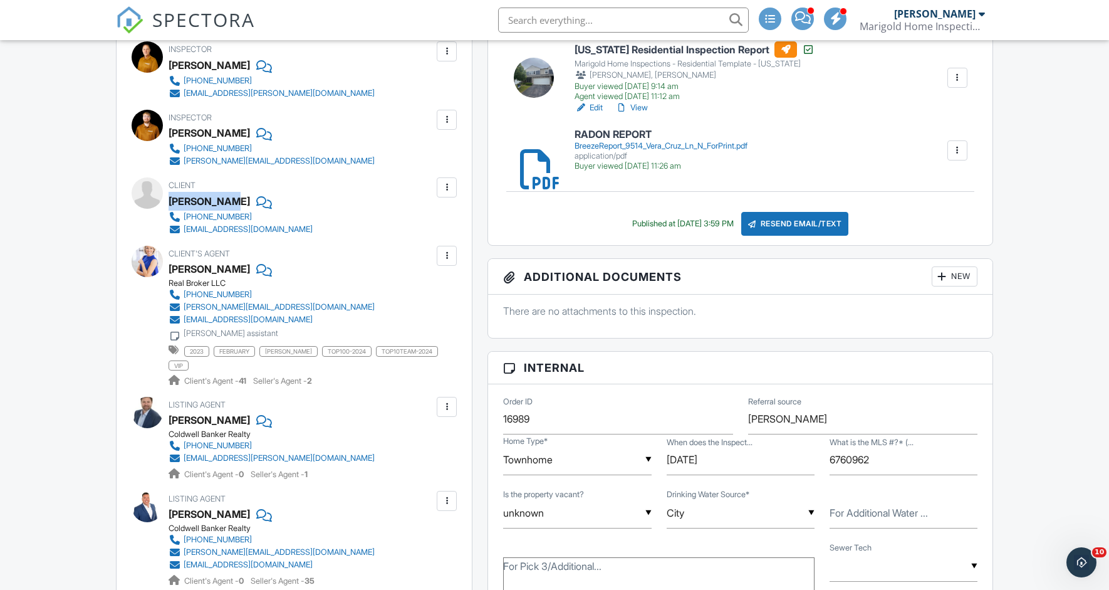
drag, startPoint x: 169, startPoint y: 197, endPoint x: 228, endPoint y: 198, distance: 58.9
click at [228, 198] on div "[PERSON_NAME]" at bounding box center [209, 201] width 81 height 19
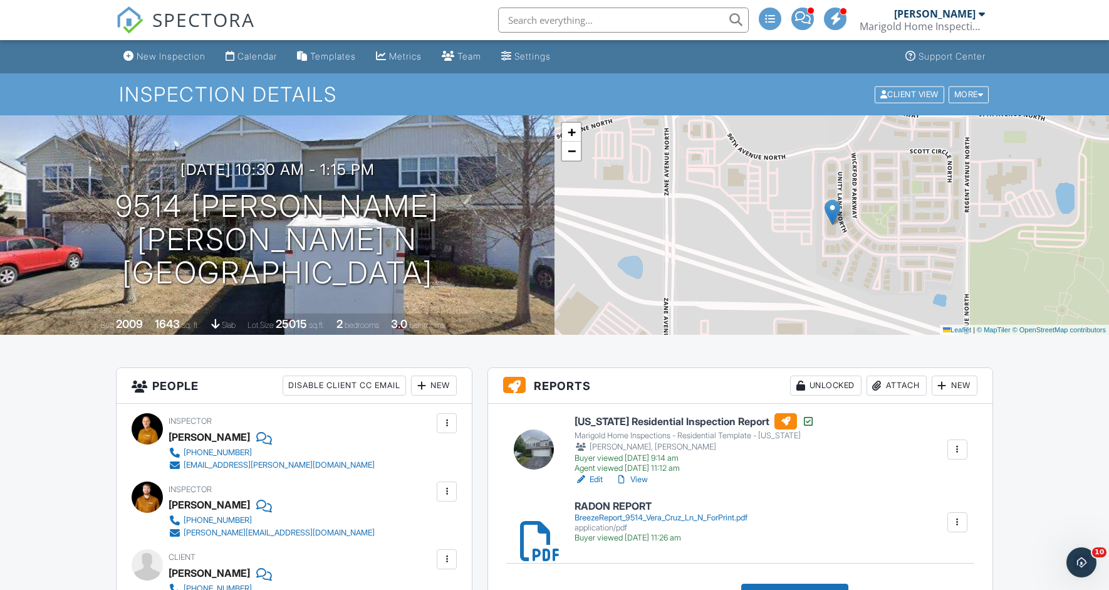
scroll to position [299, 0]
